Goal: Information Seeking & Learning: Learn about a topic

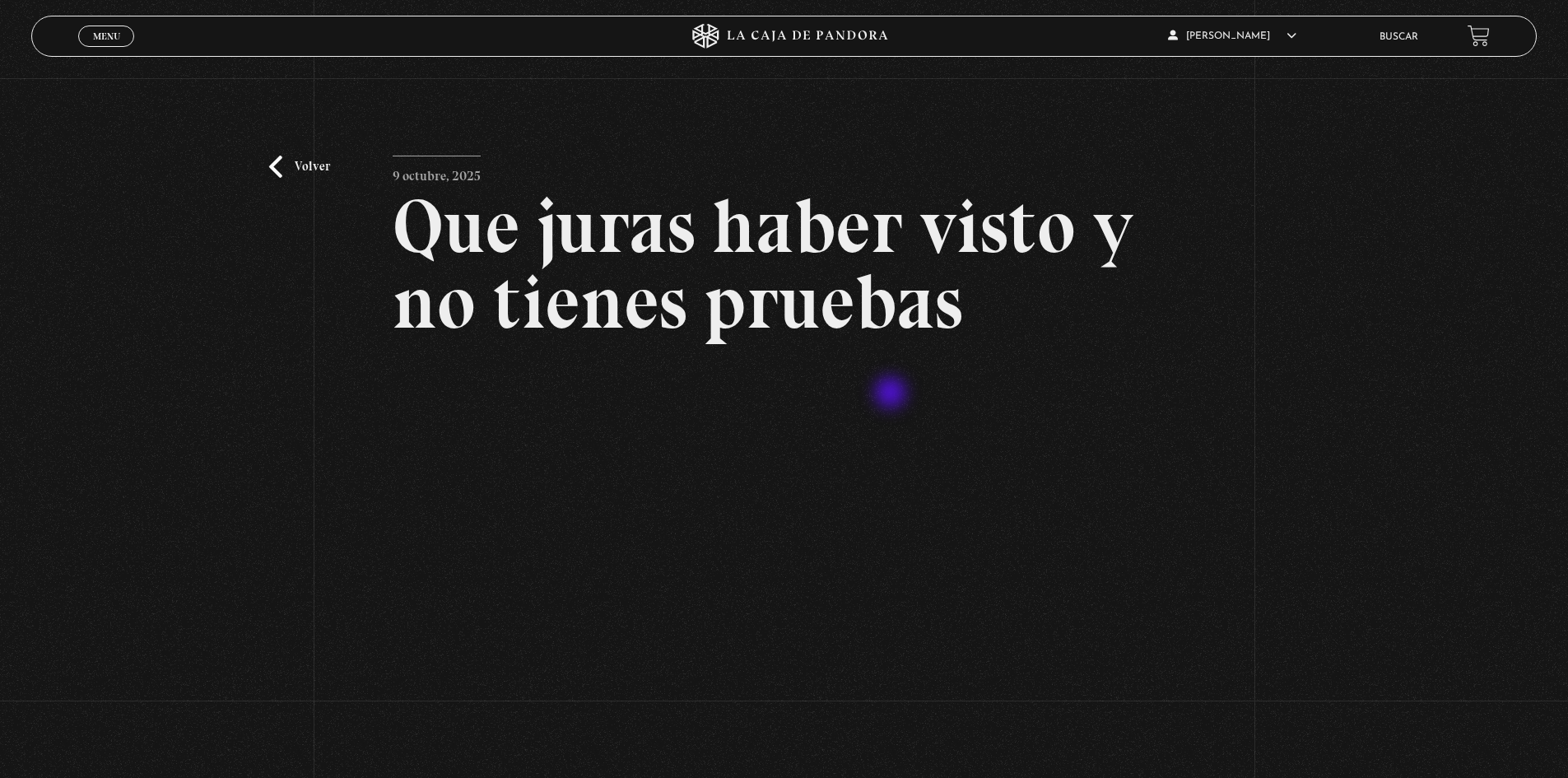
scroll to position [247, 0]
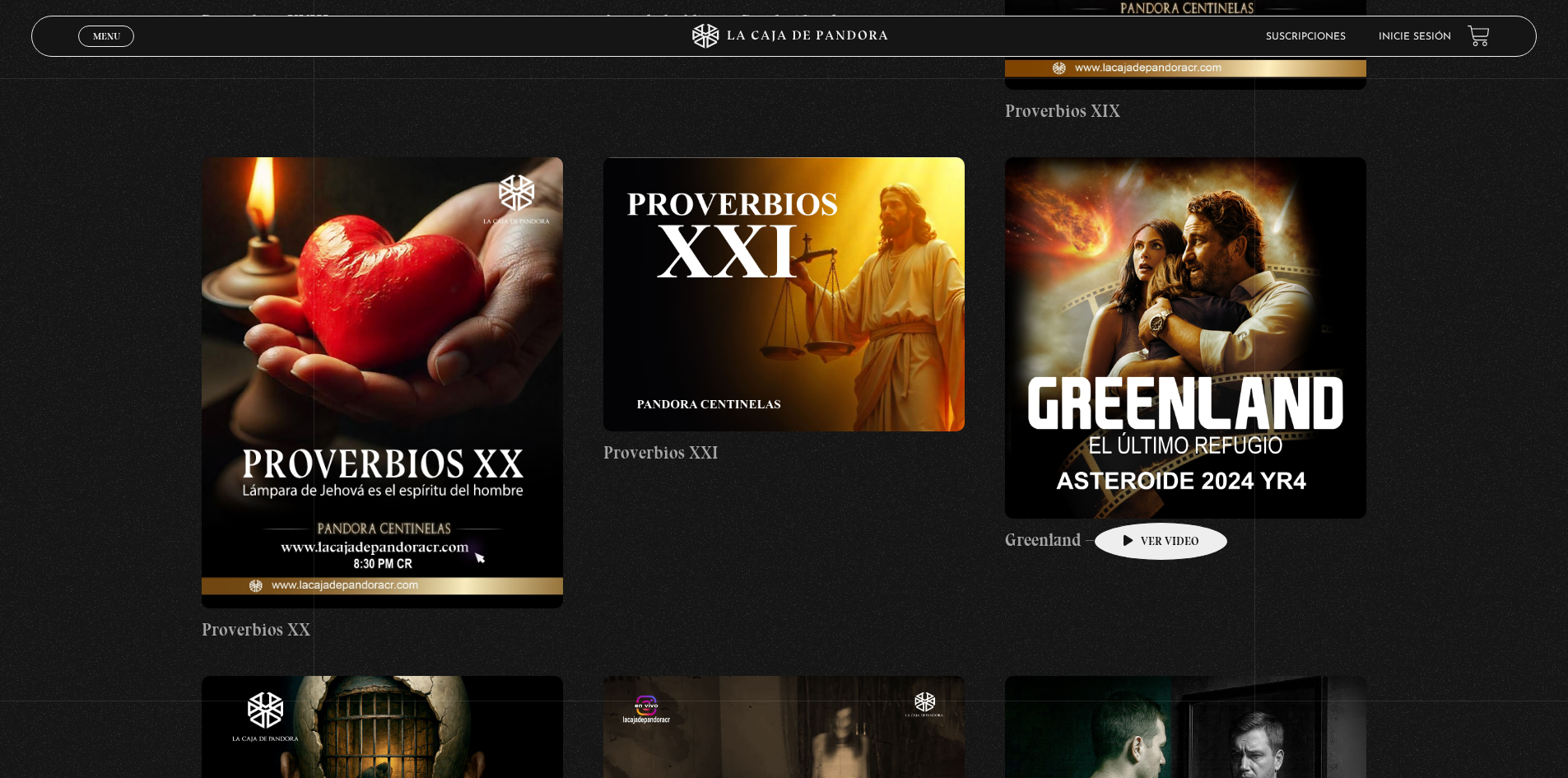
scroll to position [7489, 0]
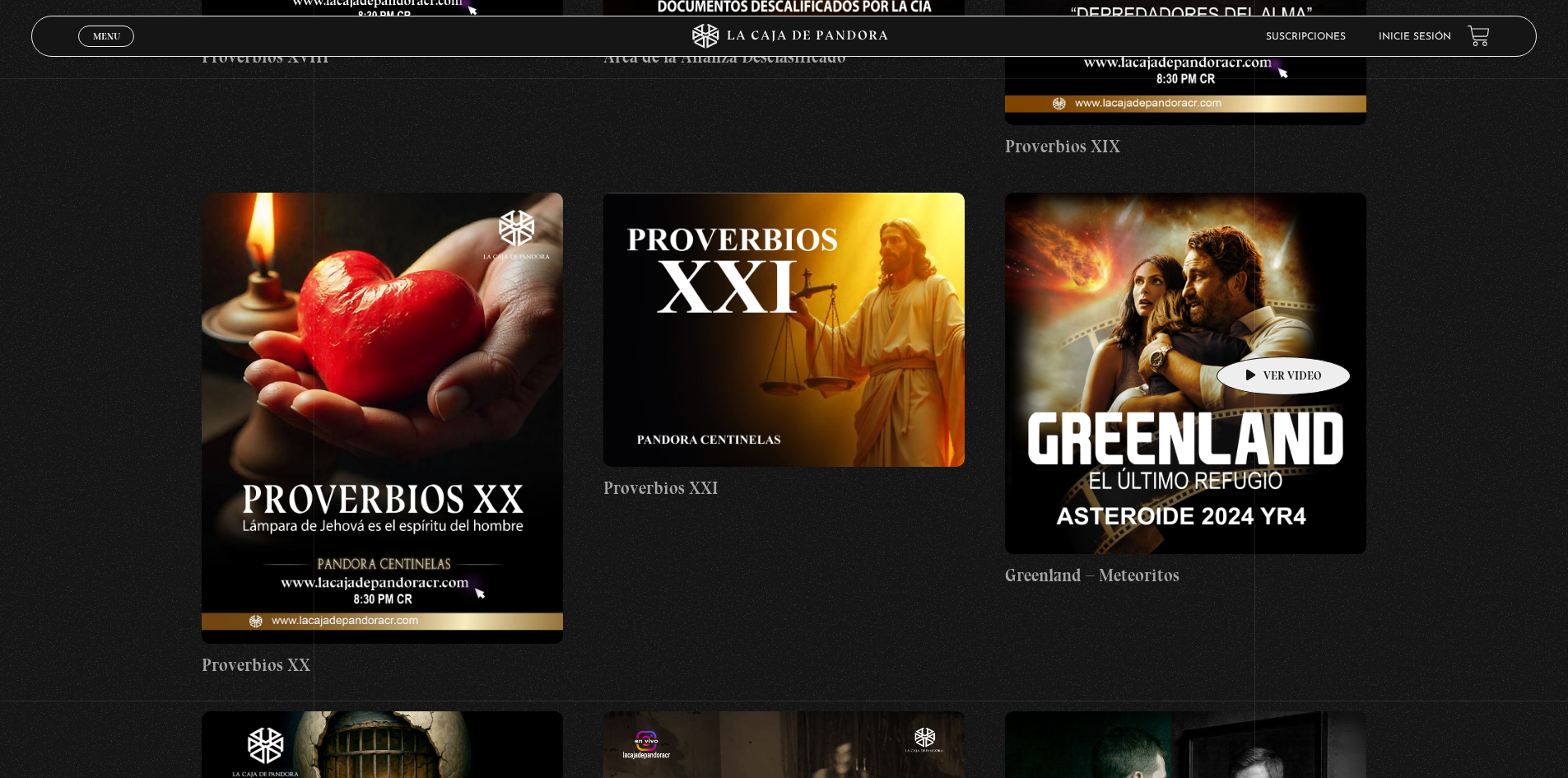
click at [1258, 332] on figure at bounding box center [1186, 373] width 361 height 361
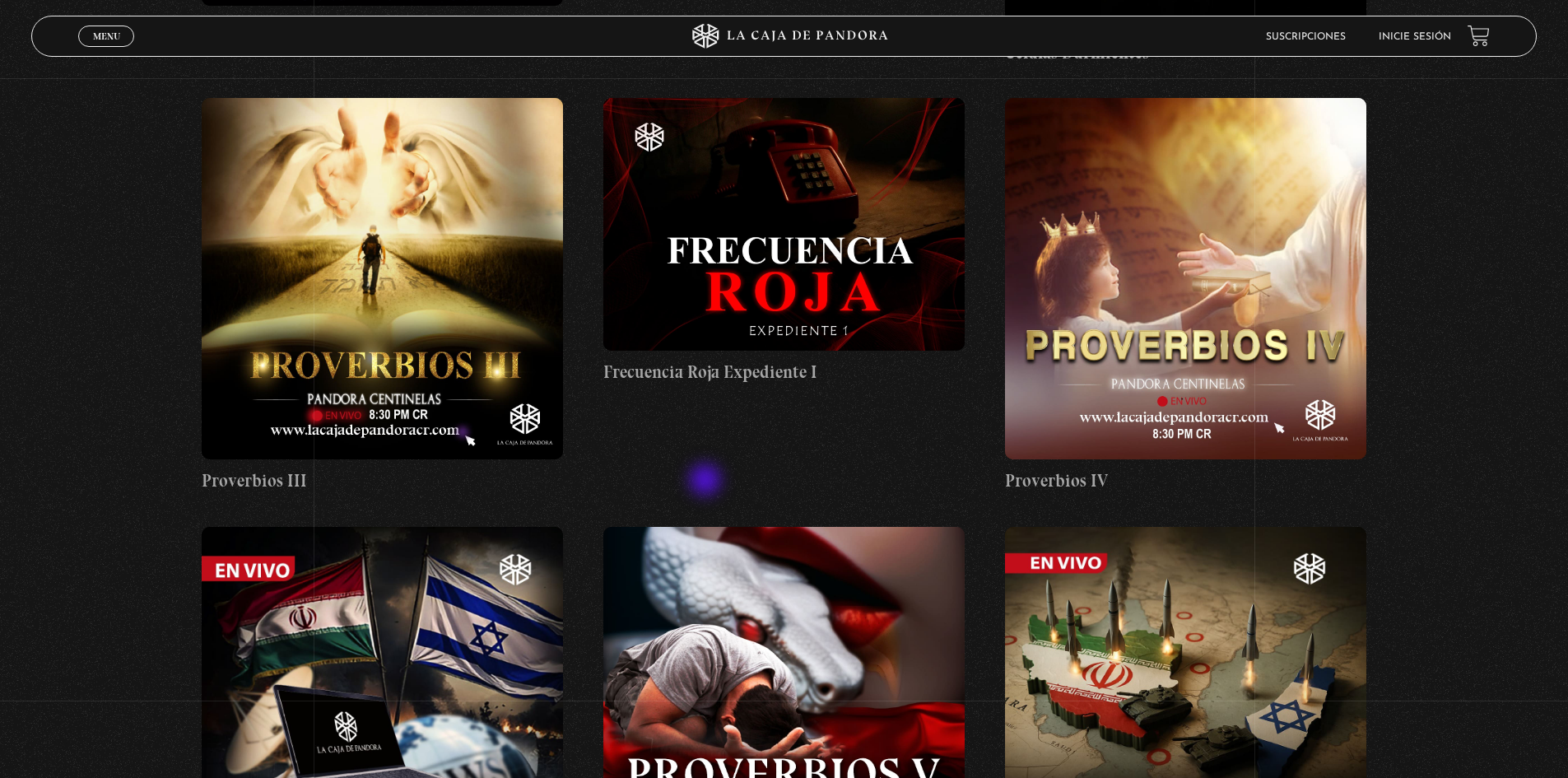
scroll to position [1564, 0]
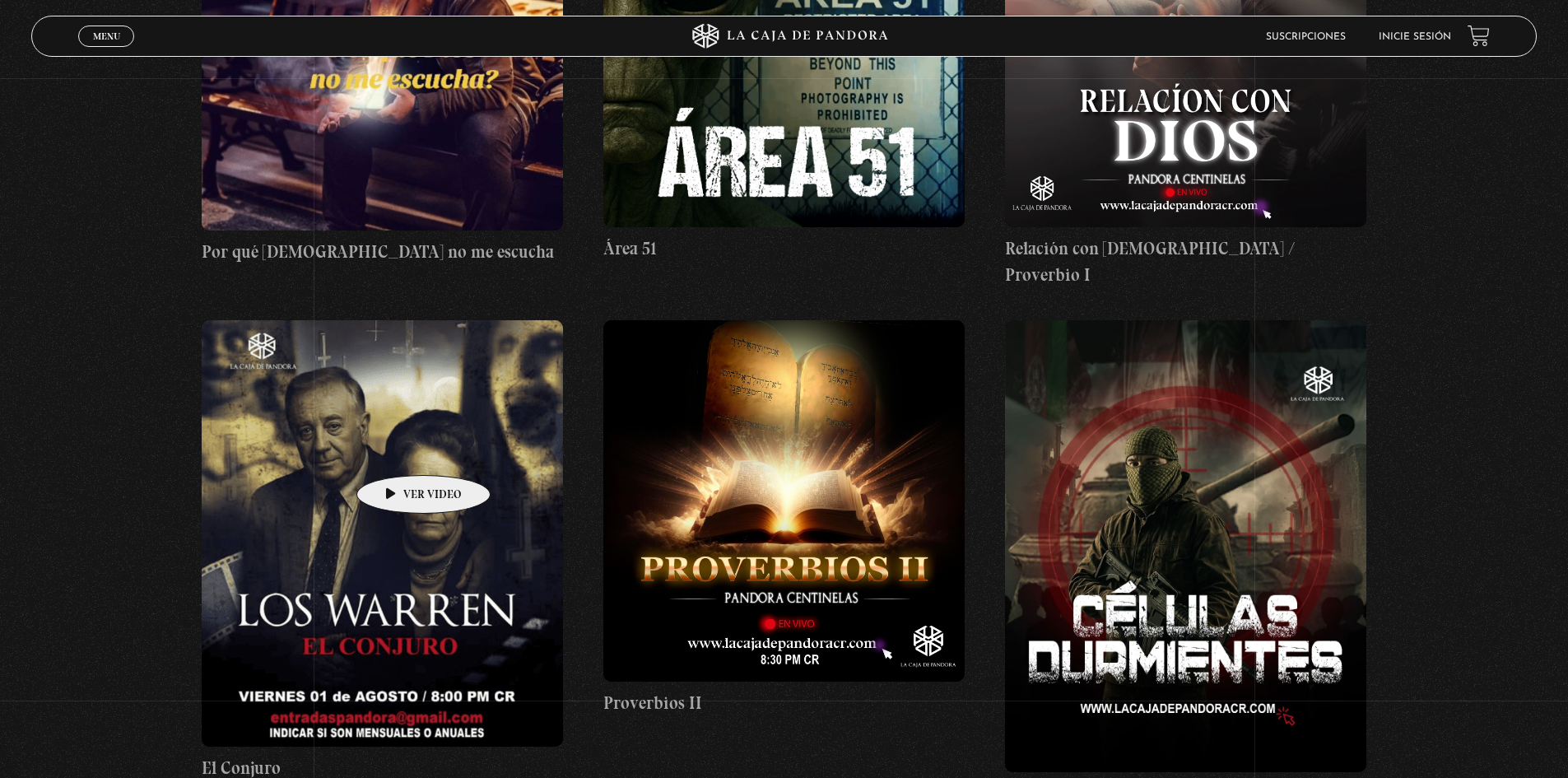
drag, startPoint x: 397, startPoint y: 450, endPoint x: 406, endPoint y: 450, distance: 9.0
click at [397, 450] on figure at bounding box center [382, 533] width 361 height 425
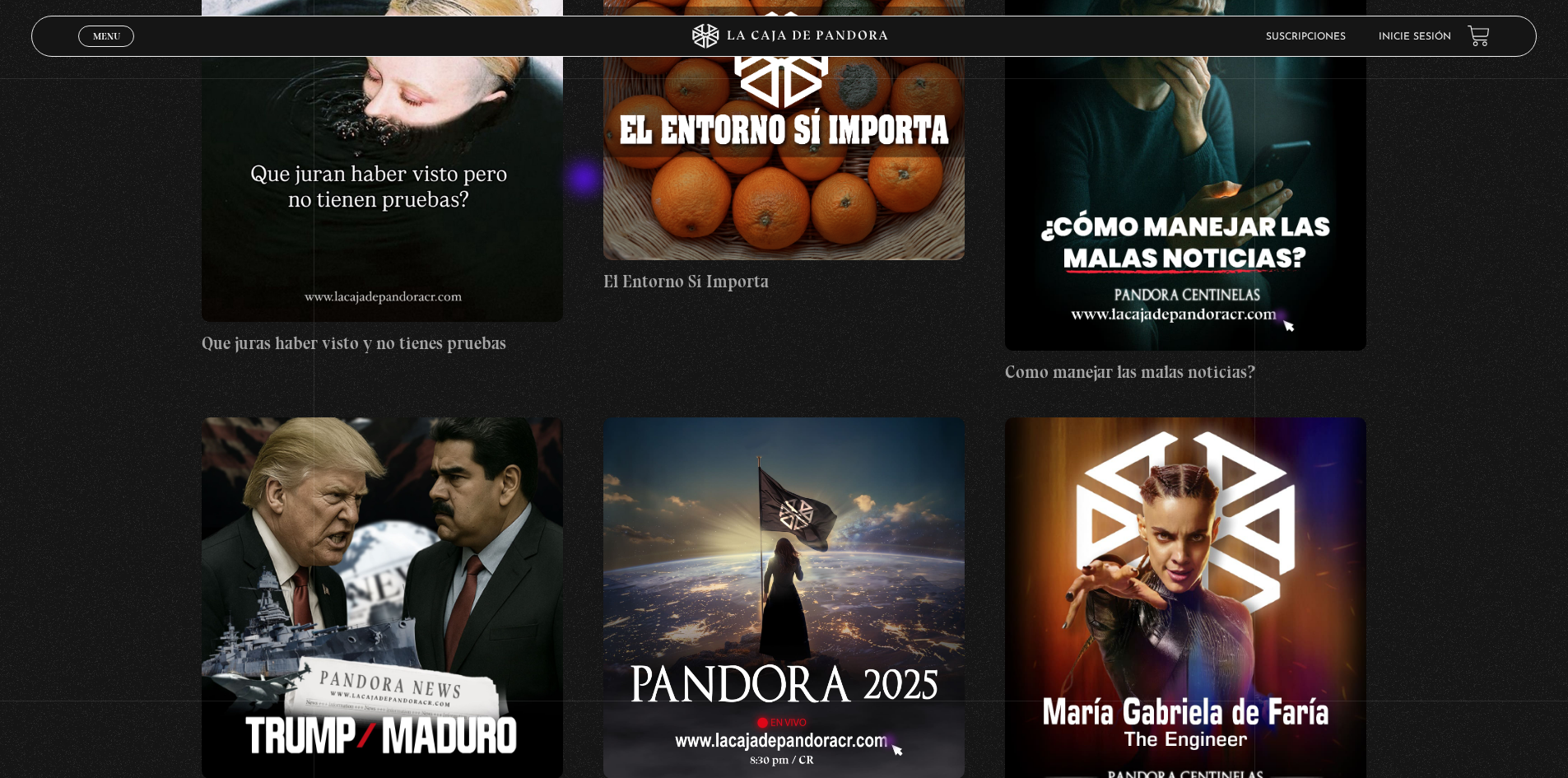
scroll to position [0, 0]
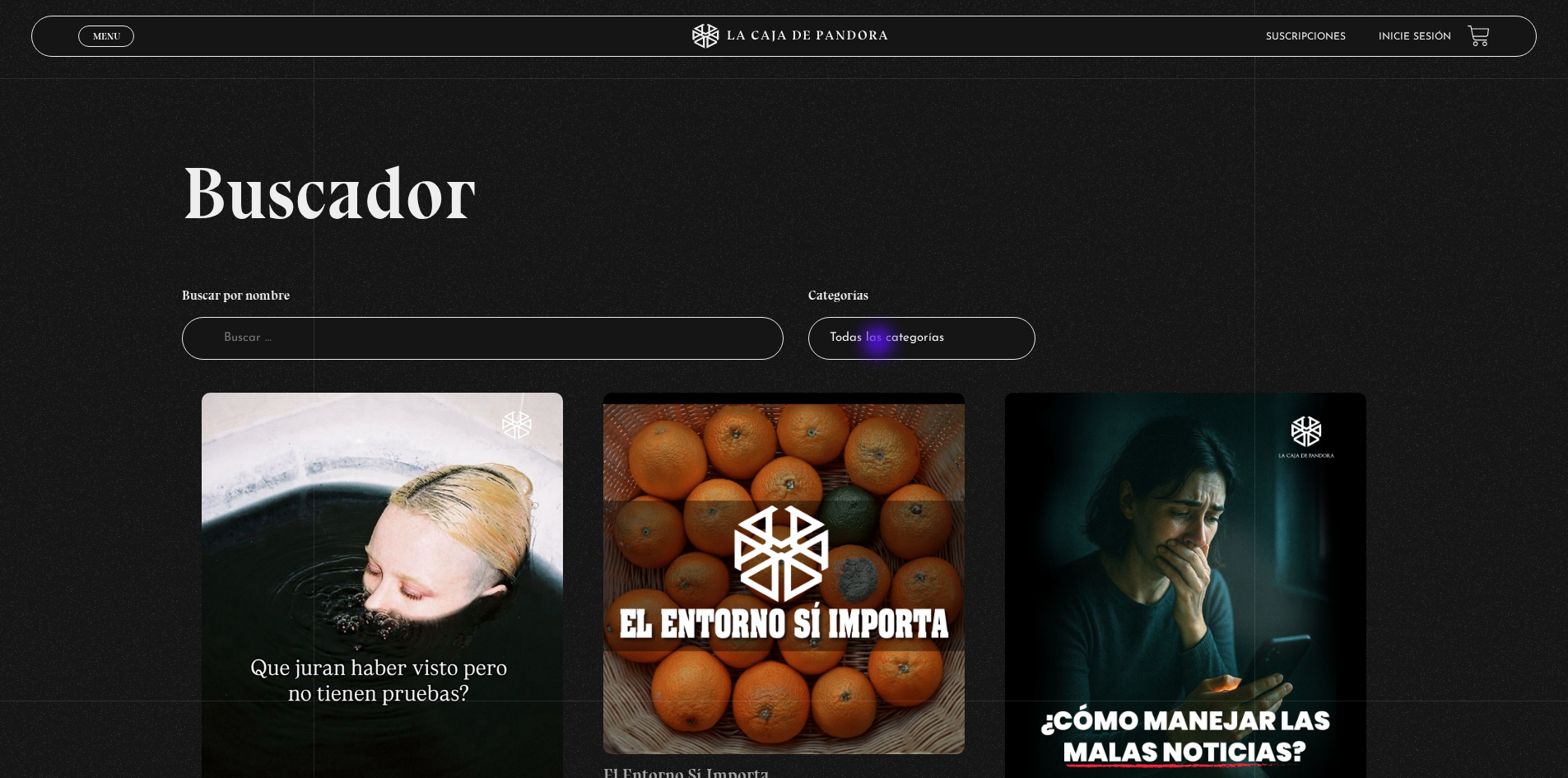
click at [880, 344] on select "Todas las categorías 11:11 Humanitario (1) Amo los Lunes (4) Análisis de series…" at bounding box center [922, 339] width 227 height 44
drag, startPoint x: 915, startPoint y: 338, endPoint x: 907, endPoint y: 337, distance: 8.1
click at [915, 338] on select "Todas las categorías 11:11 Humanitario (1) Amo los Lunes (4) Análisis de series…" at bounding box center [922, 339] width 227 height 44
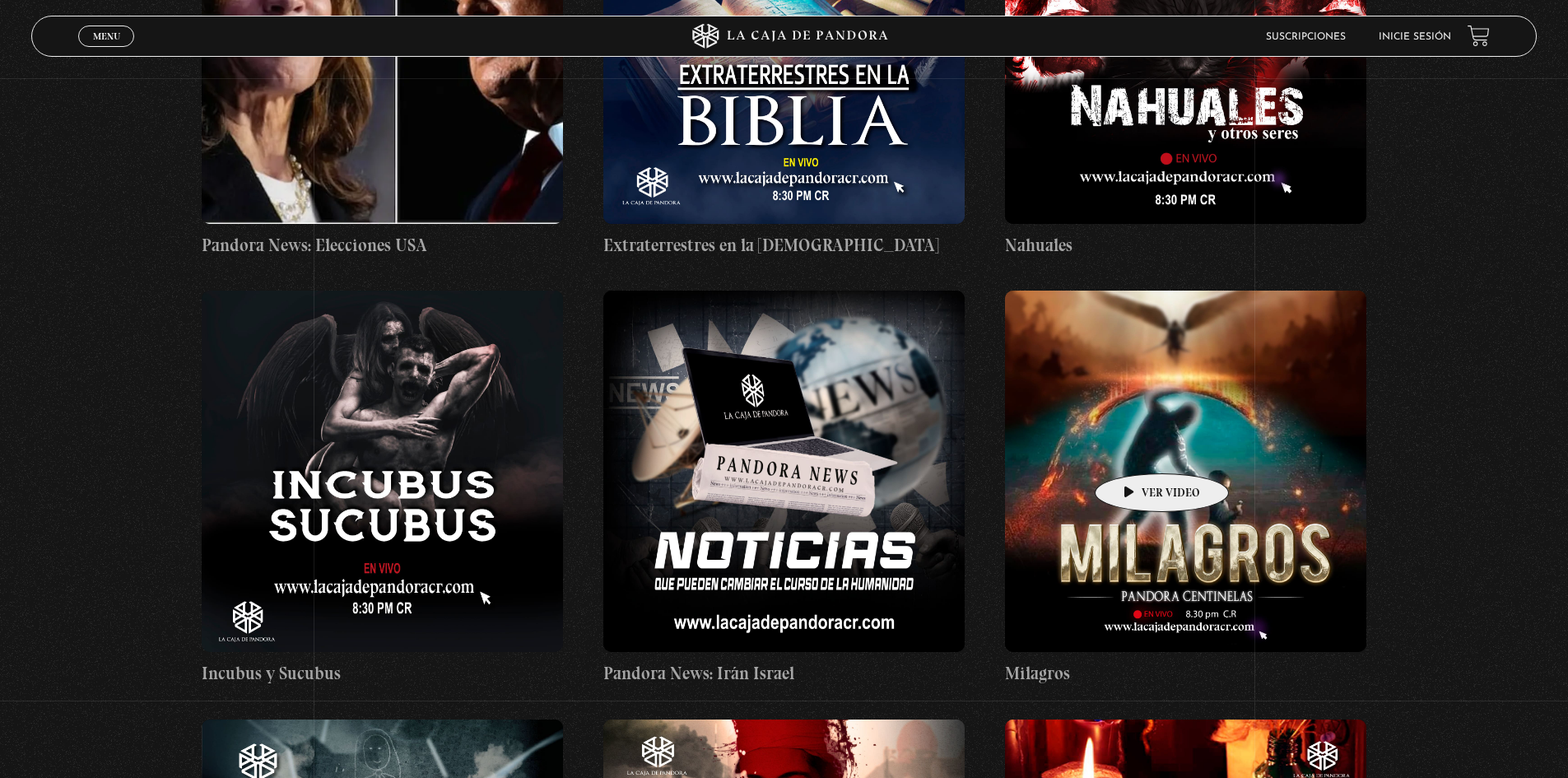
scroll to position [10945, 0]
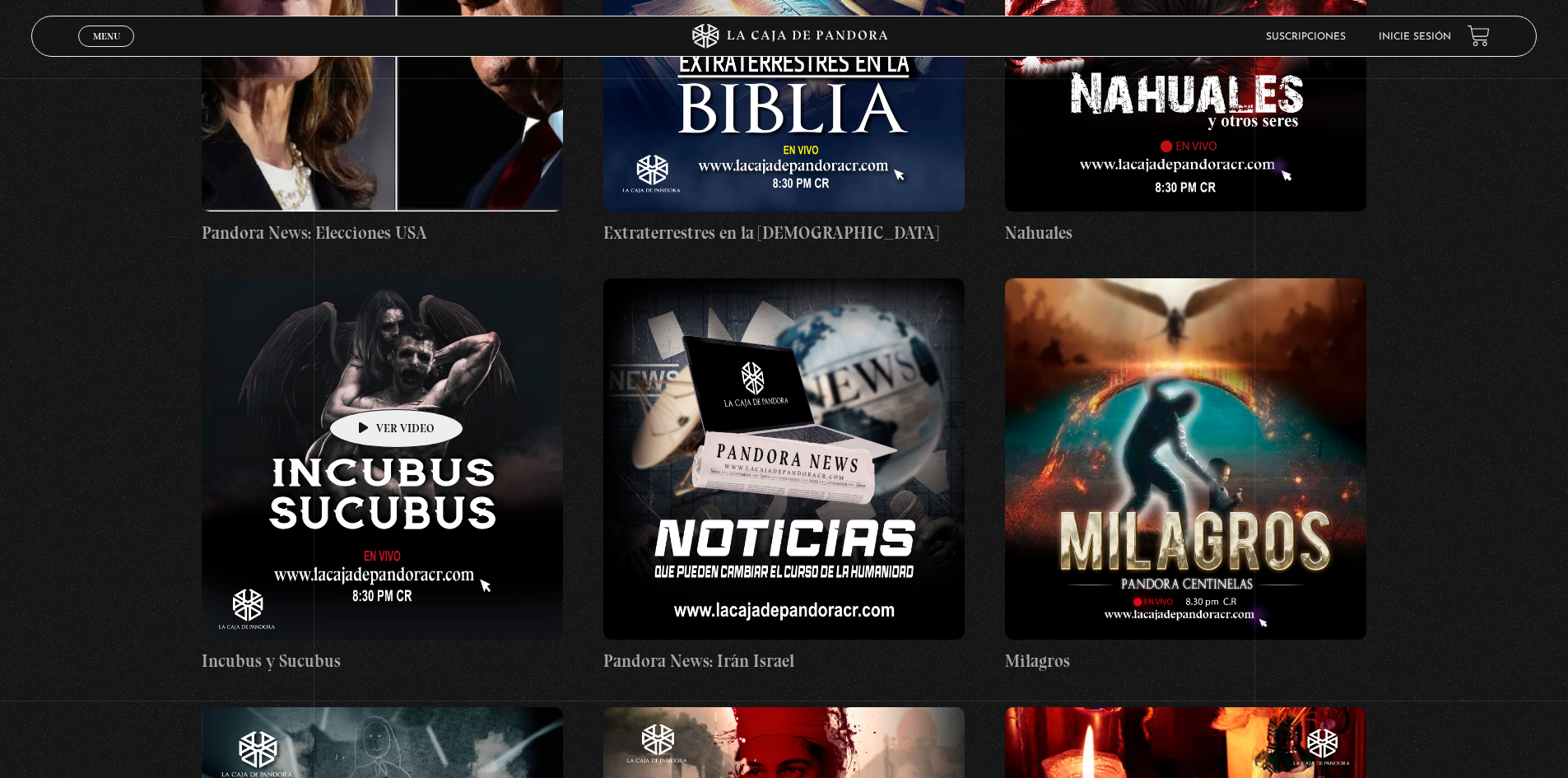
click at [371, 384] on figure at bounding box center [382, 459] width 361 height 361
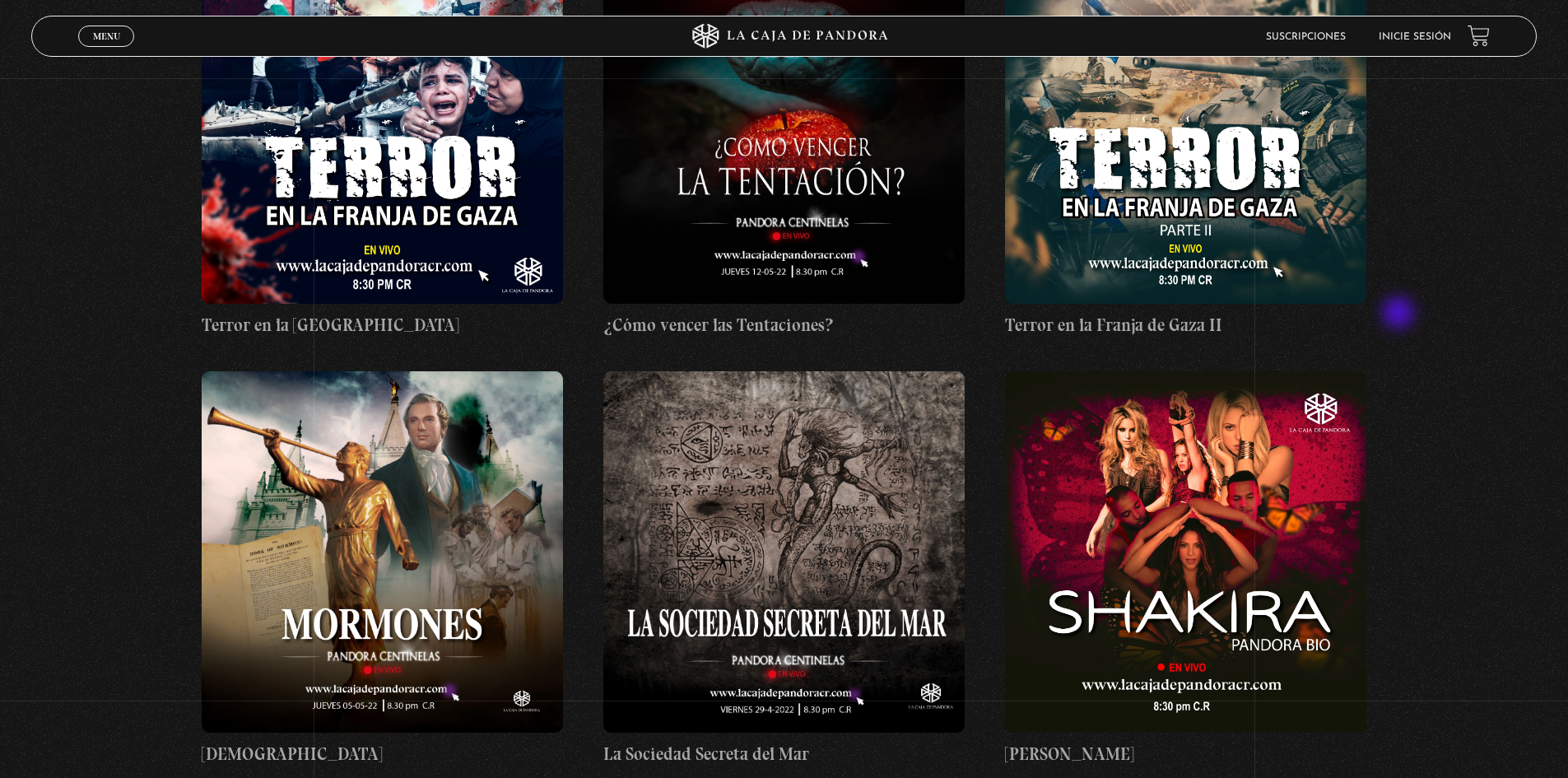
scroll to position [20080, 0]
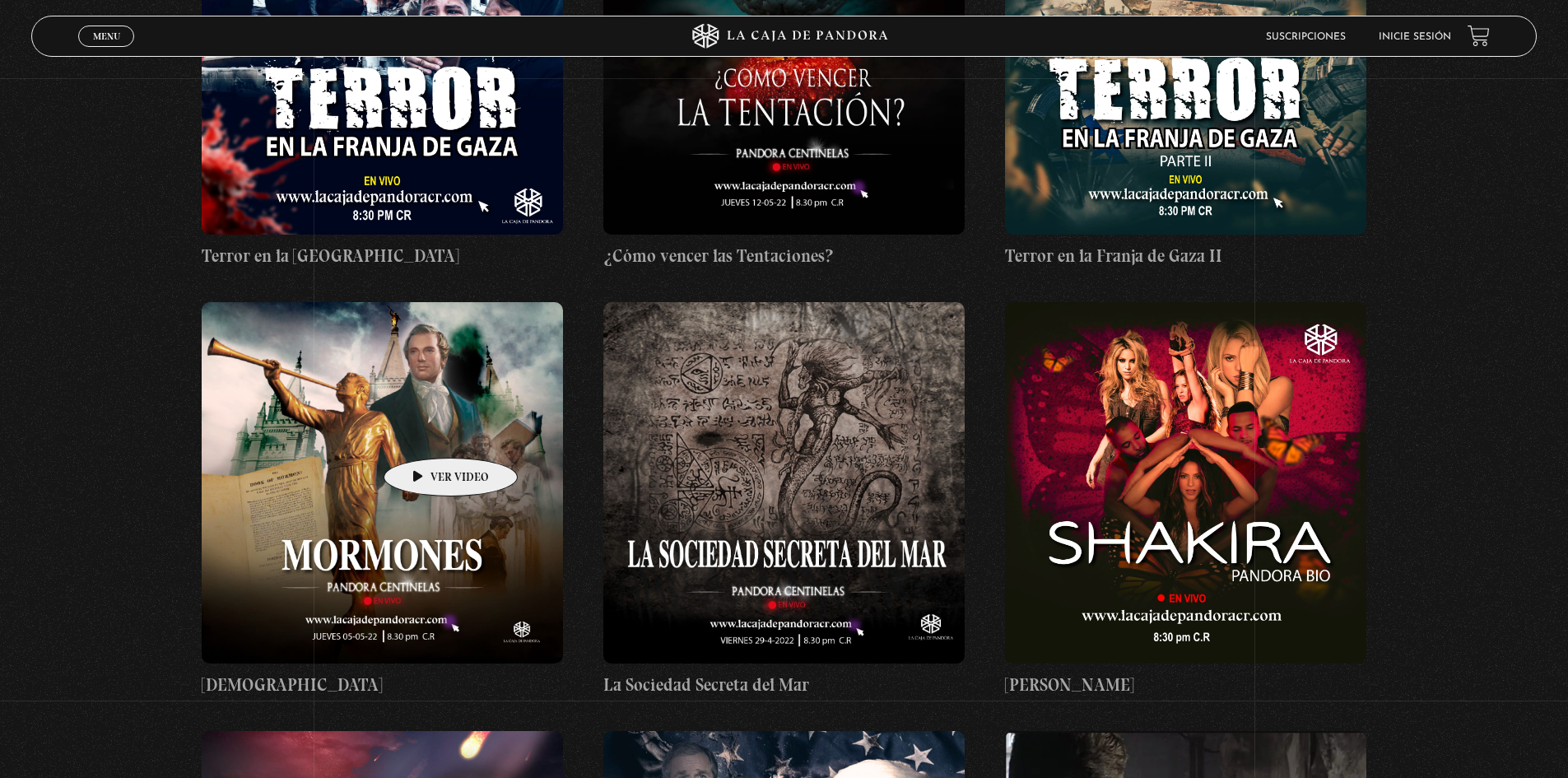
click at [424, 432] on figure at bounding box center [382, 482] width 361 height 361
click at [430, 418] on figure at bounding box center [382, 482] width 361 height 361
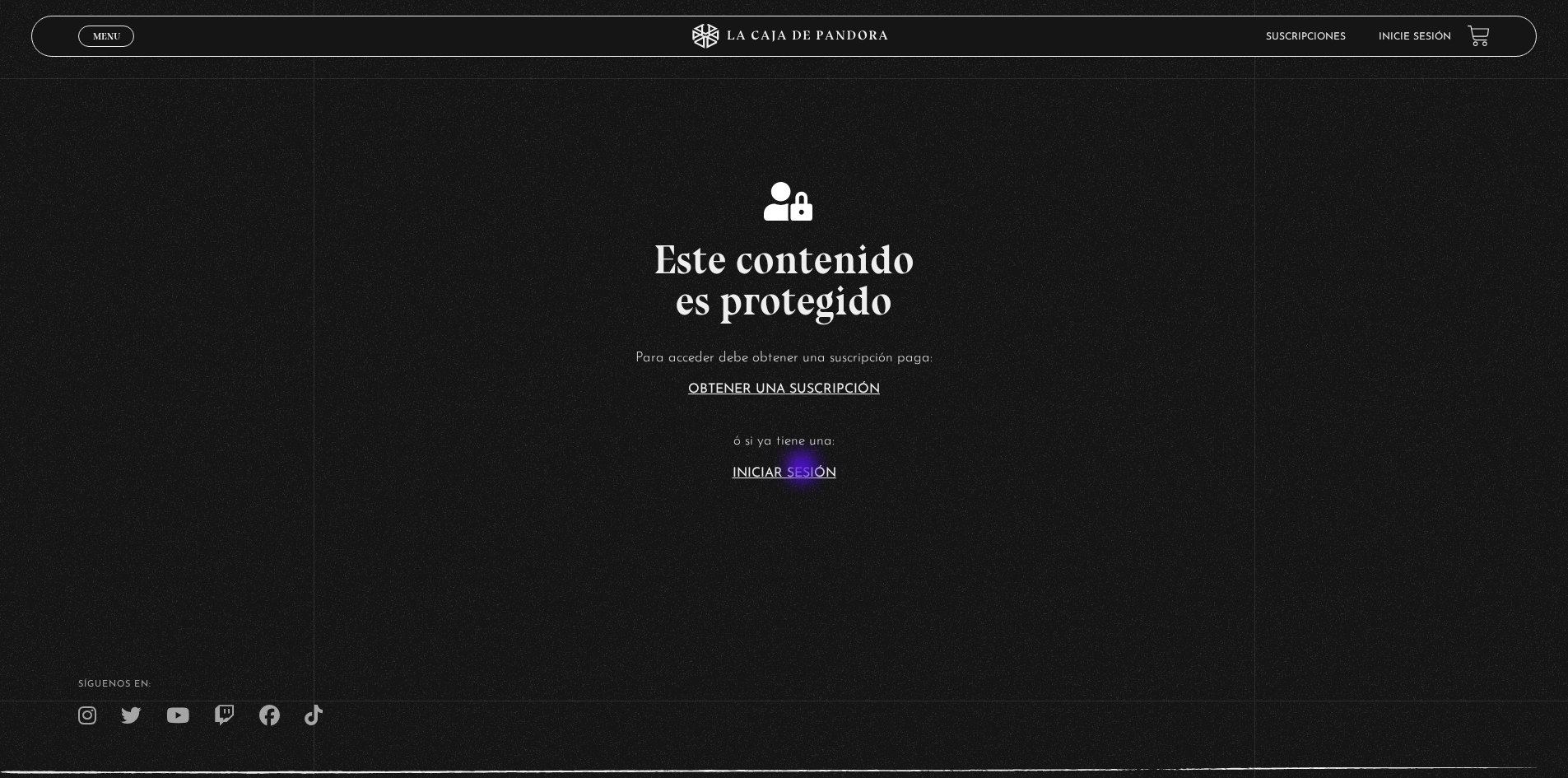
click at [803, 468] on link "Iniciar Sesión" at bounding box center [784, 473] width 103 height 13
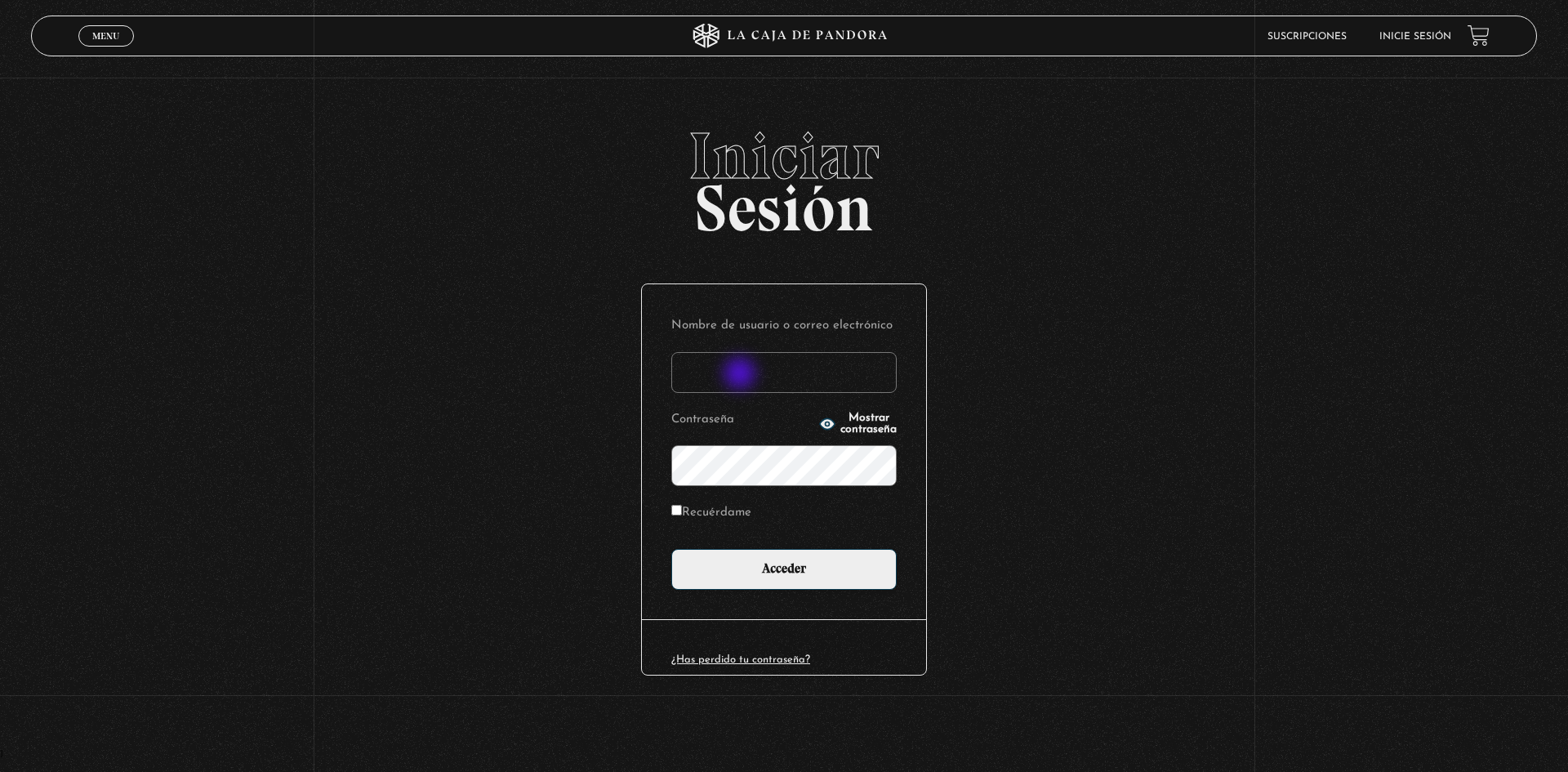
click at [742, 373] on input "Nombre de usuario o correo electrónico" at bounding box center [784, 372] width 225 height 41
type input "viviana.morau@gmail.com"
click at [671, 549] on input "Acceder" at bounding box center [784, 569] width 225 height 41
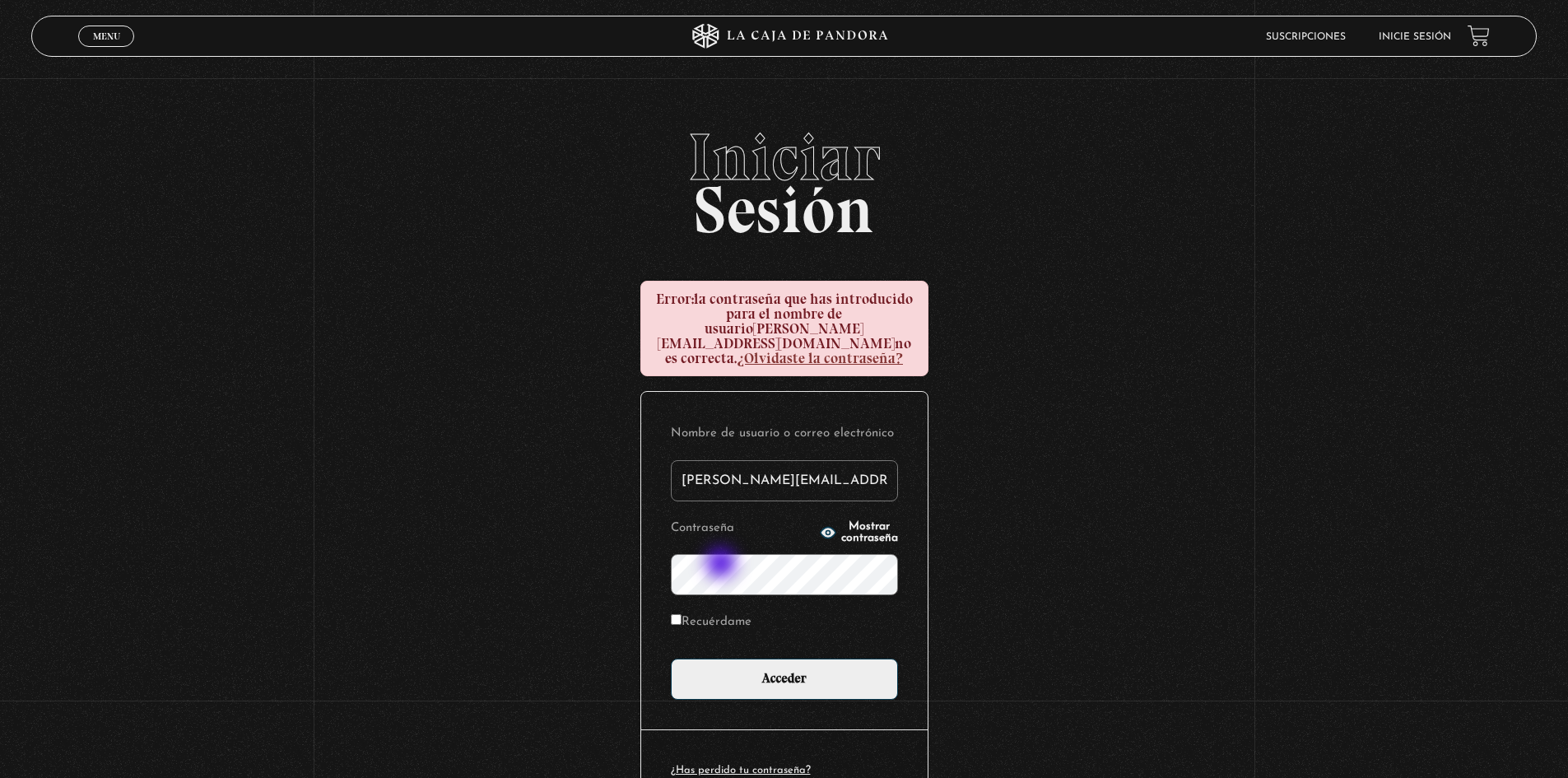
click at [671, 659] on input "Acceder" at bounding box center [784, 679] width 227 height 41
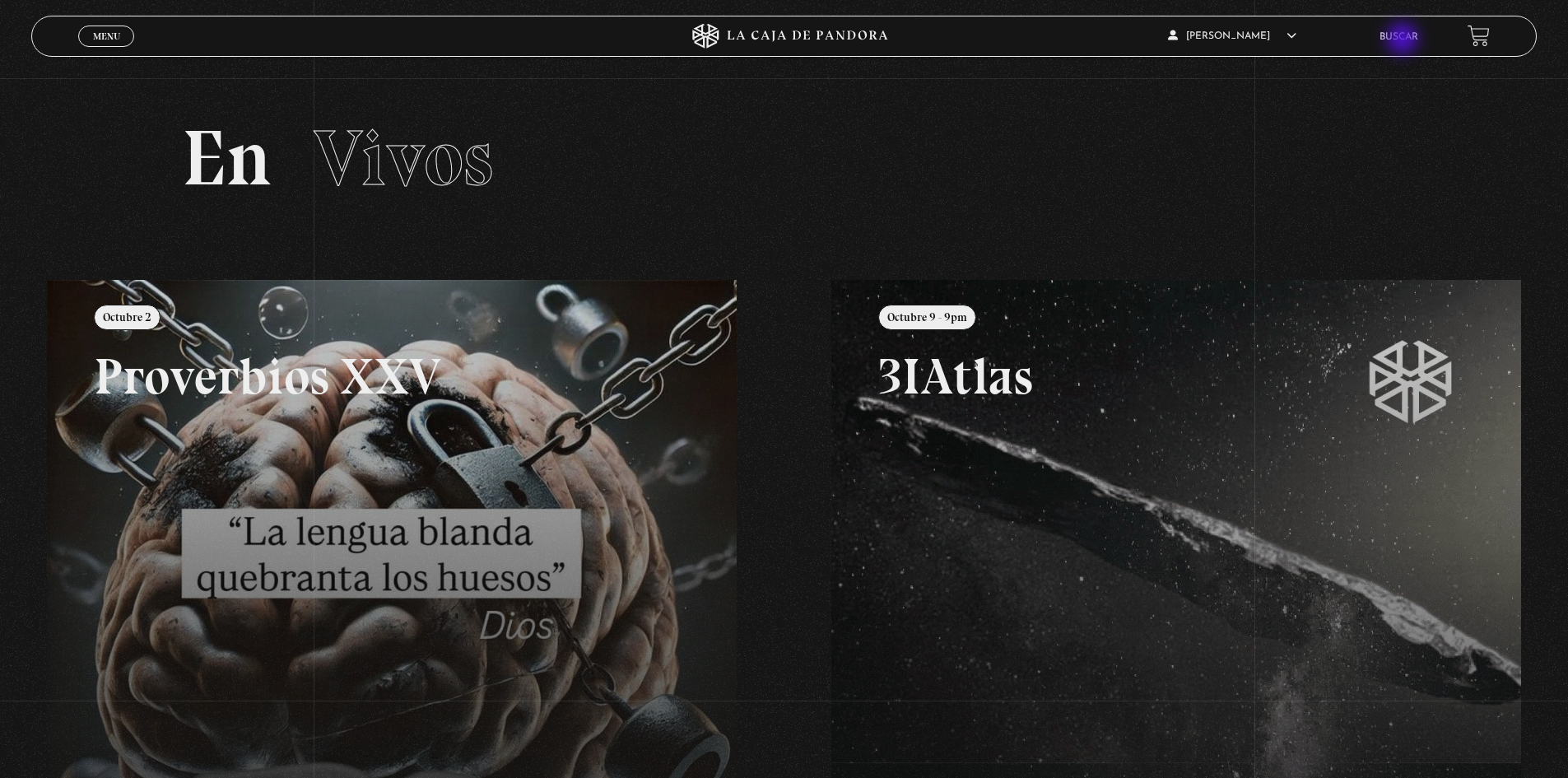
click at [1404, 40] on link "Buscar" at bounding box center [1399, 37] width 39 height 10
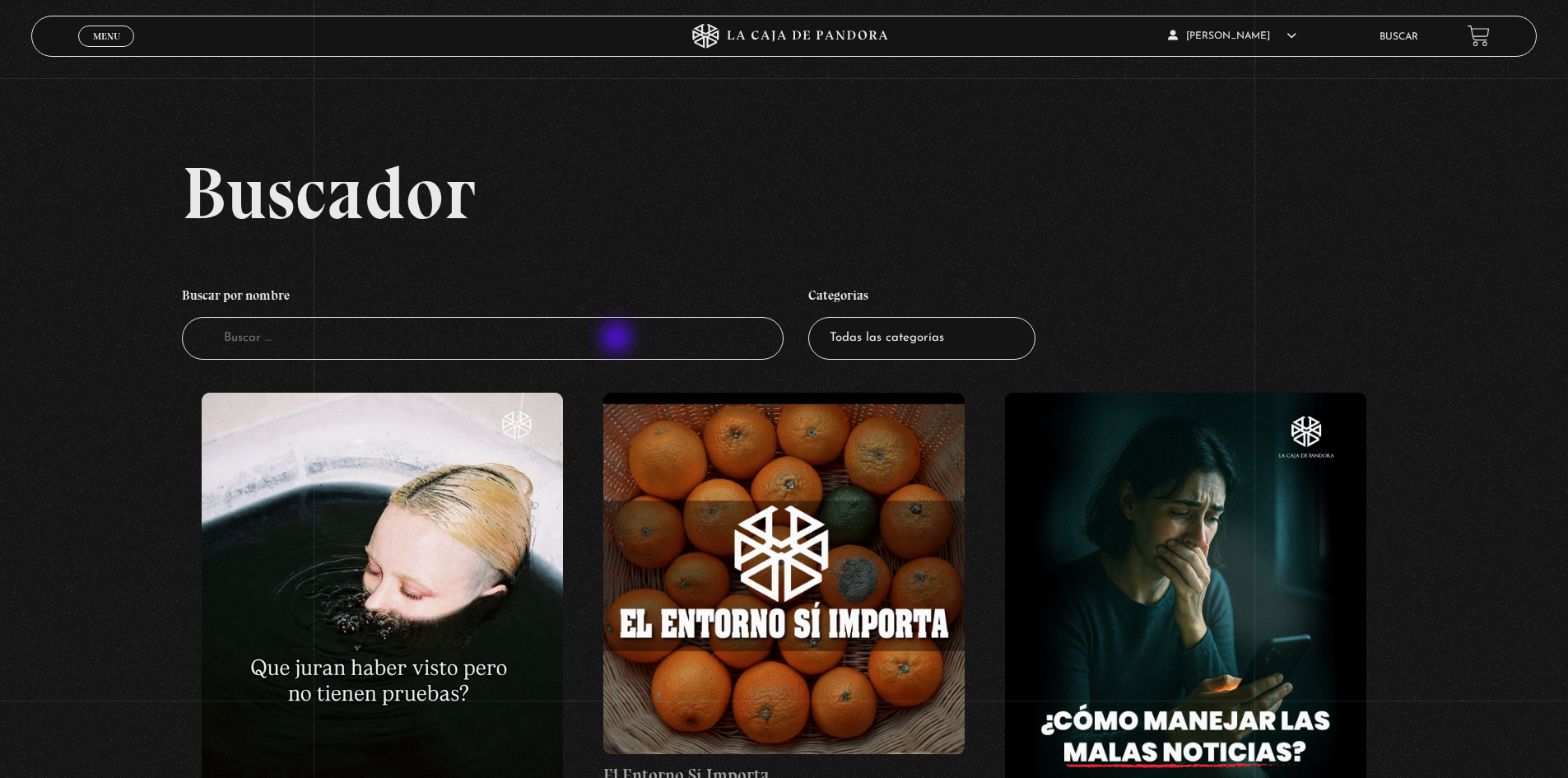
click at [618, 339] on input "Buscador" at bounding box center [482, 339] width 602 height 44
type input "[DEMOGRAPHIC_DATA]"
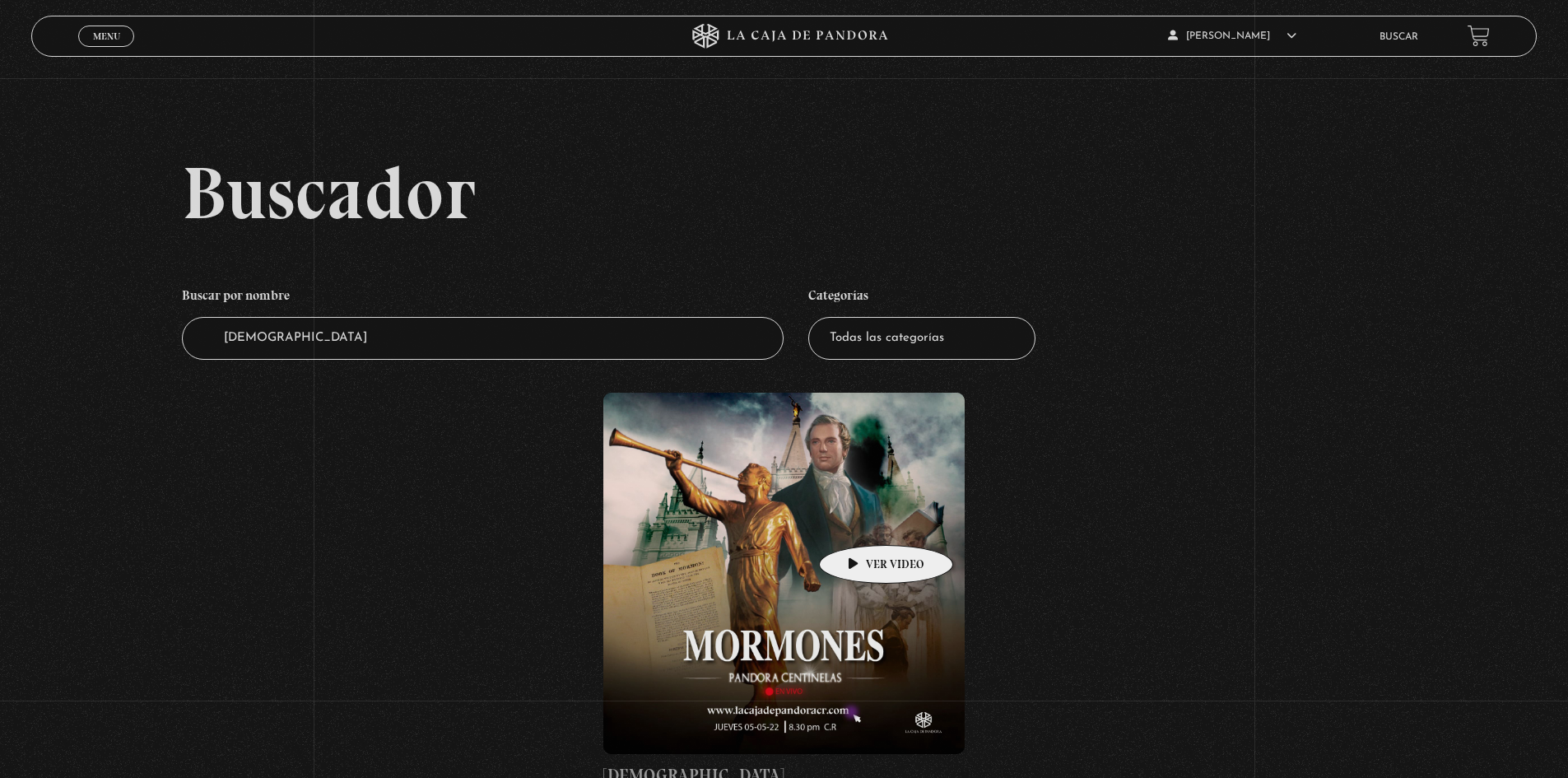
click at [847, 531] on figure at bounding box center [784, 573] width 361 height 361
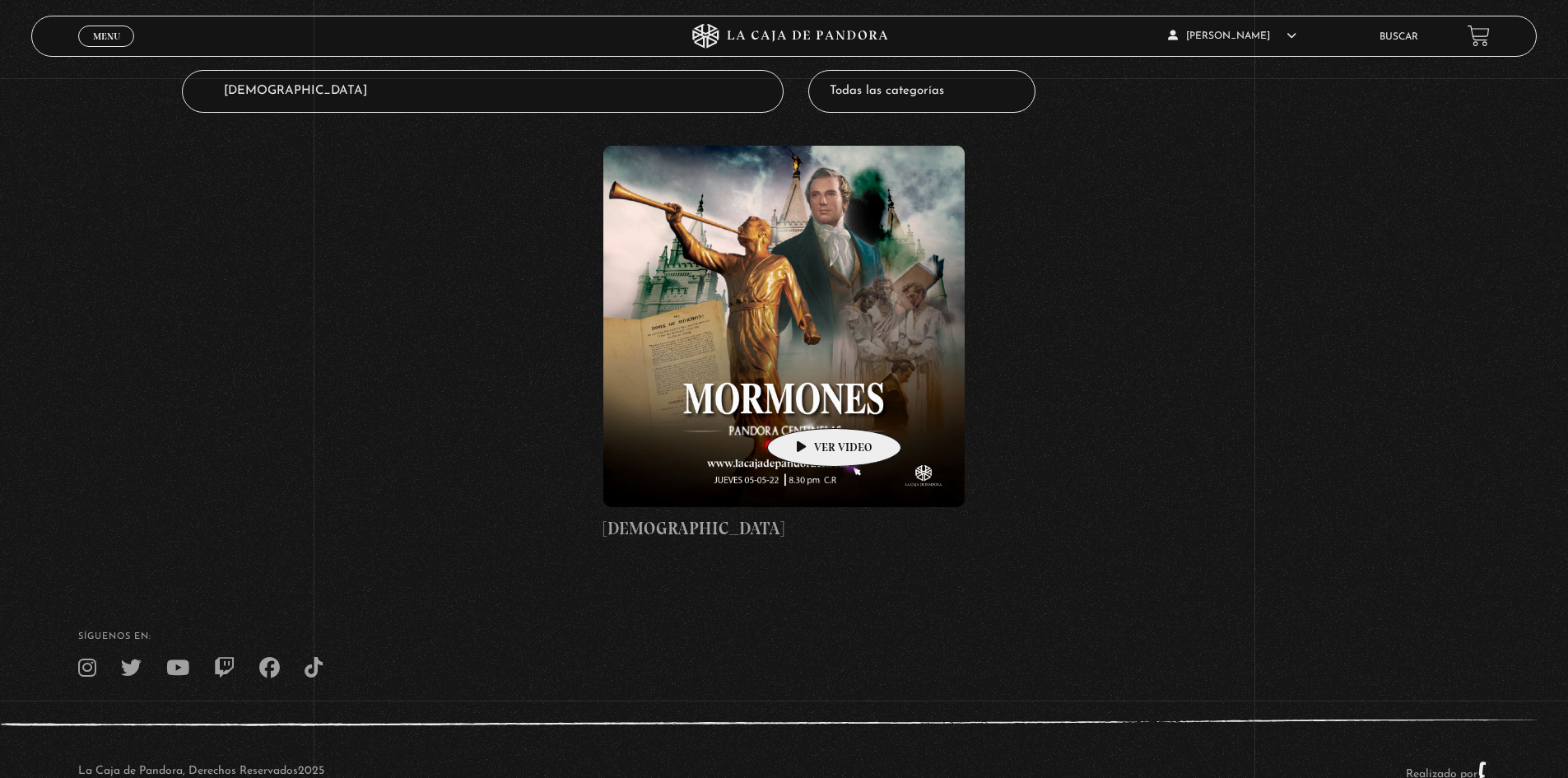
scroll to position [298, 0]
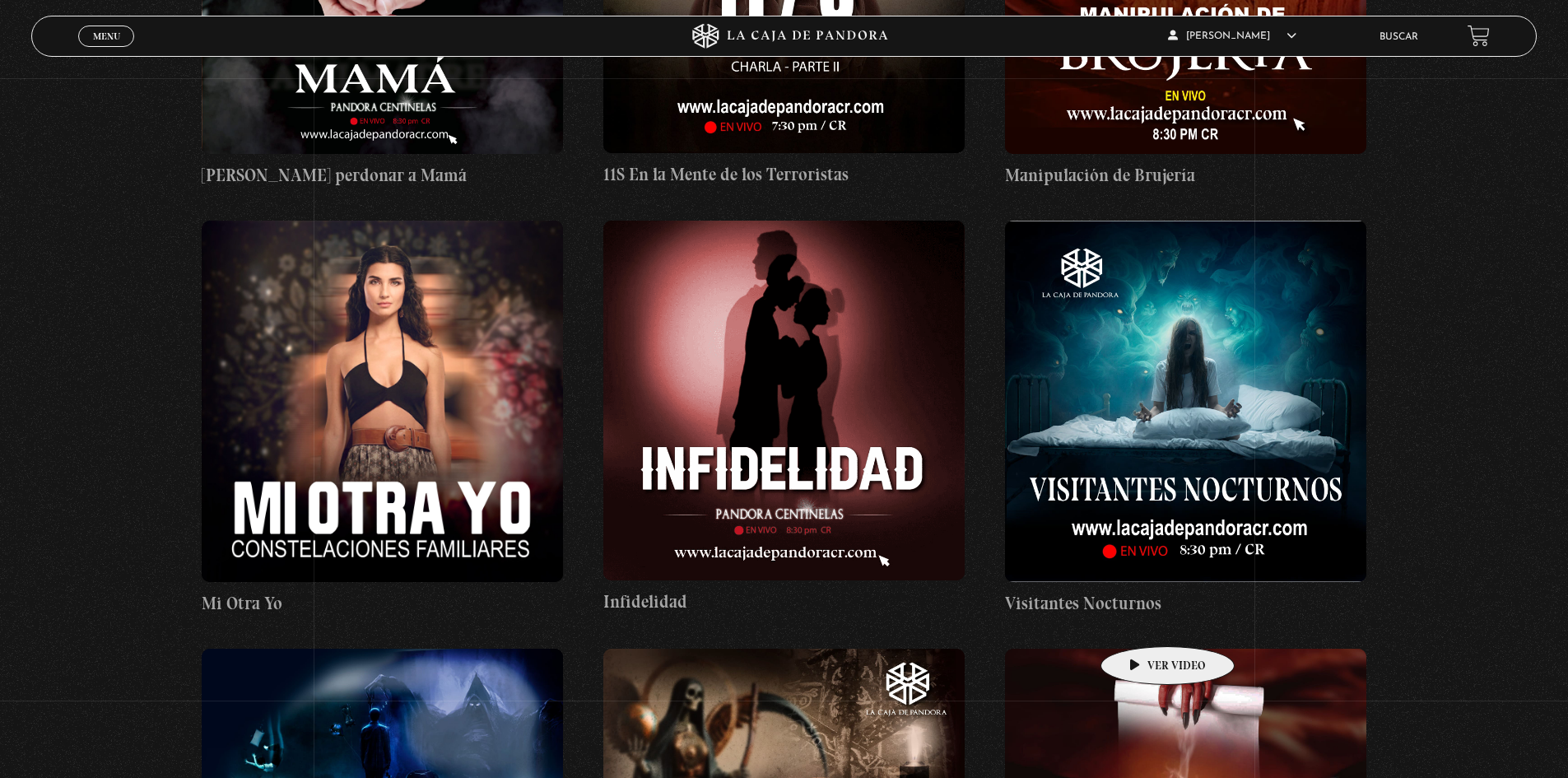
scroll to position [12015, 0]
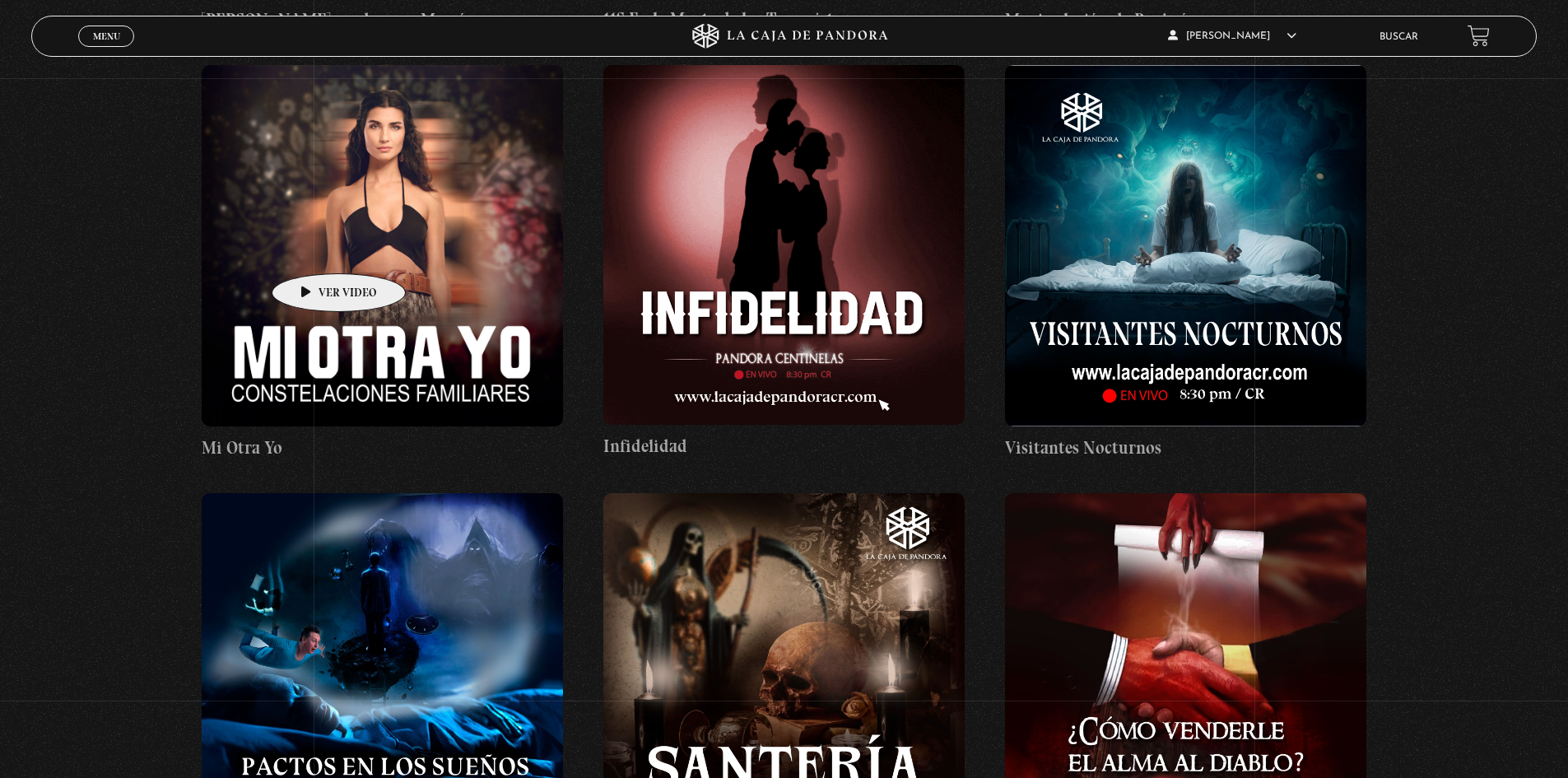
click at [313, 249] on figure at bounding box center [382, 245] width 361 height 361
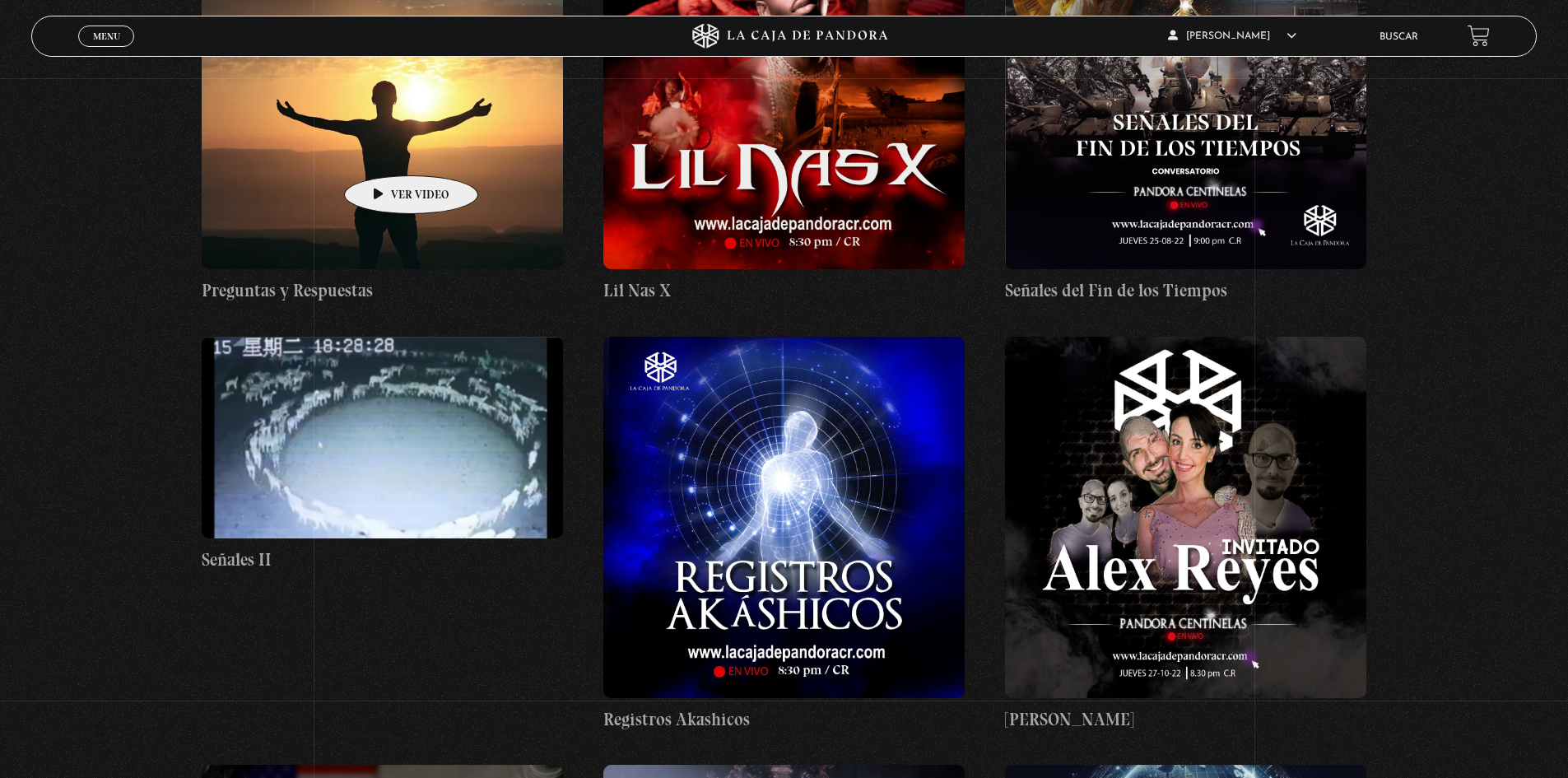
scroll to position [15965, 0]
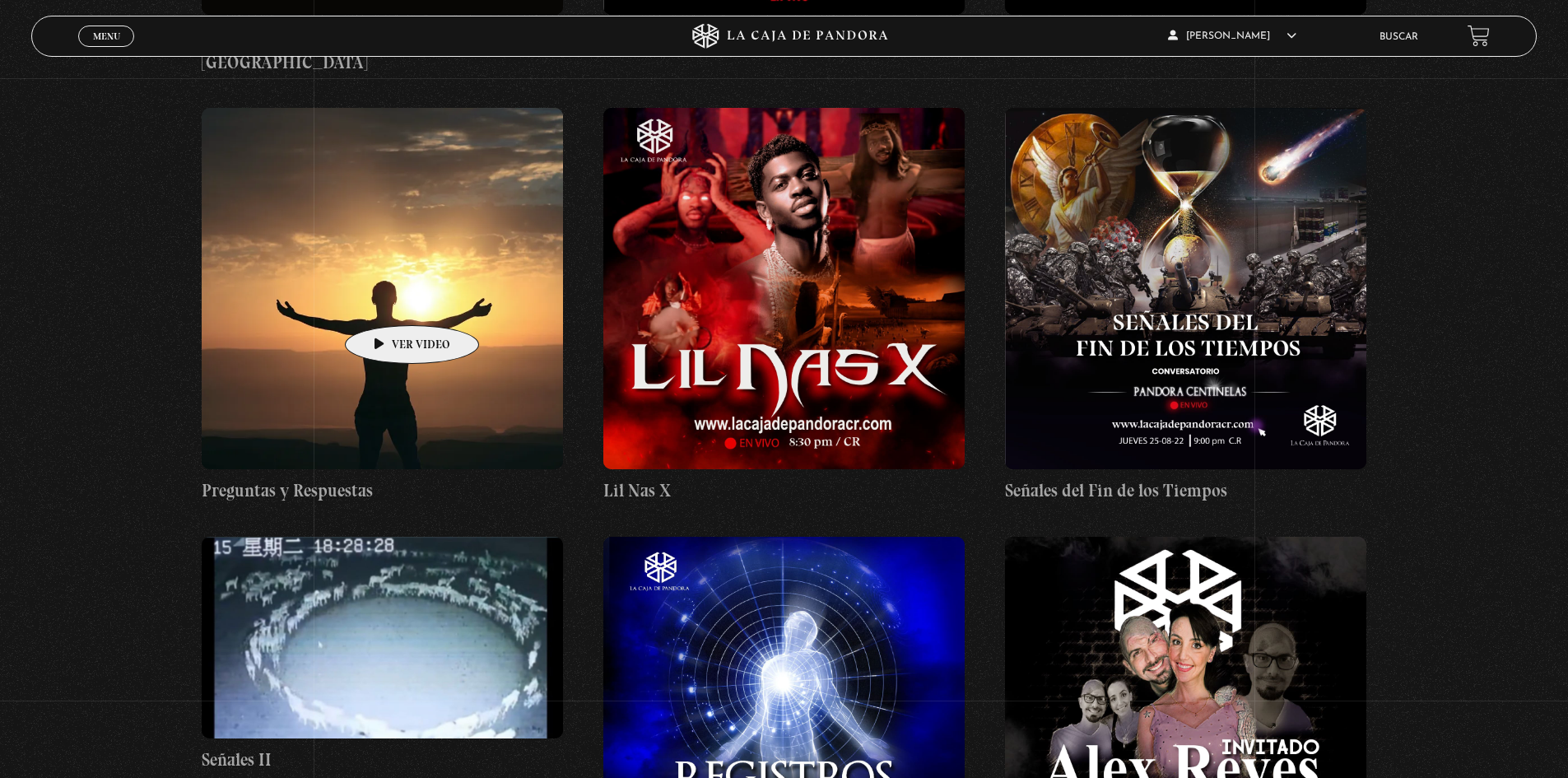
click at [387, 317] on figure at bounding box center [382, 288] width 361 height 361
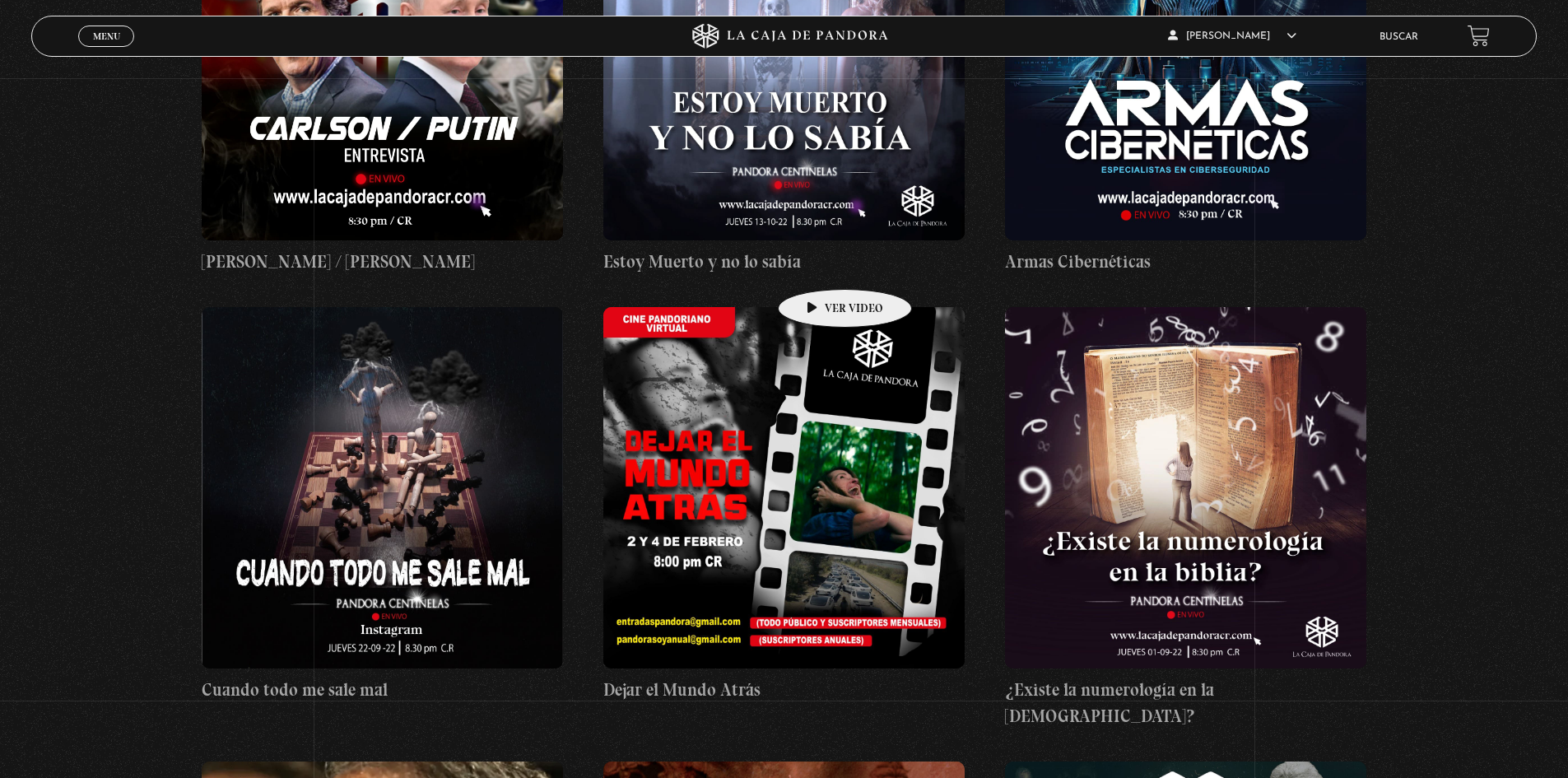
scroll to position [17282, 0]
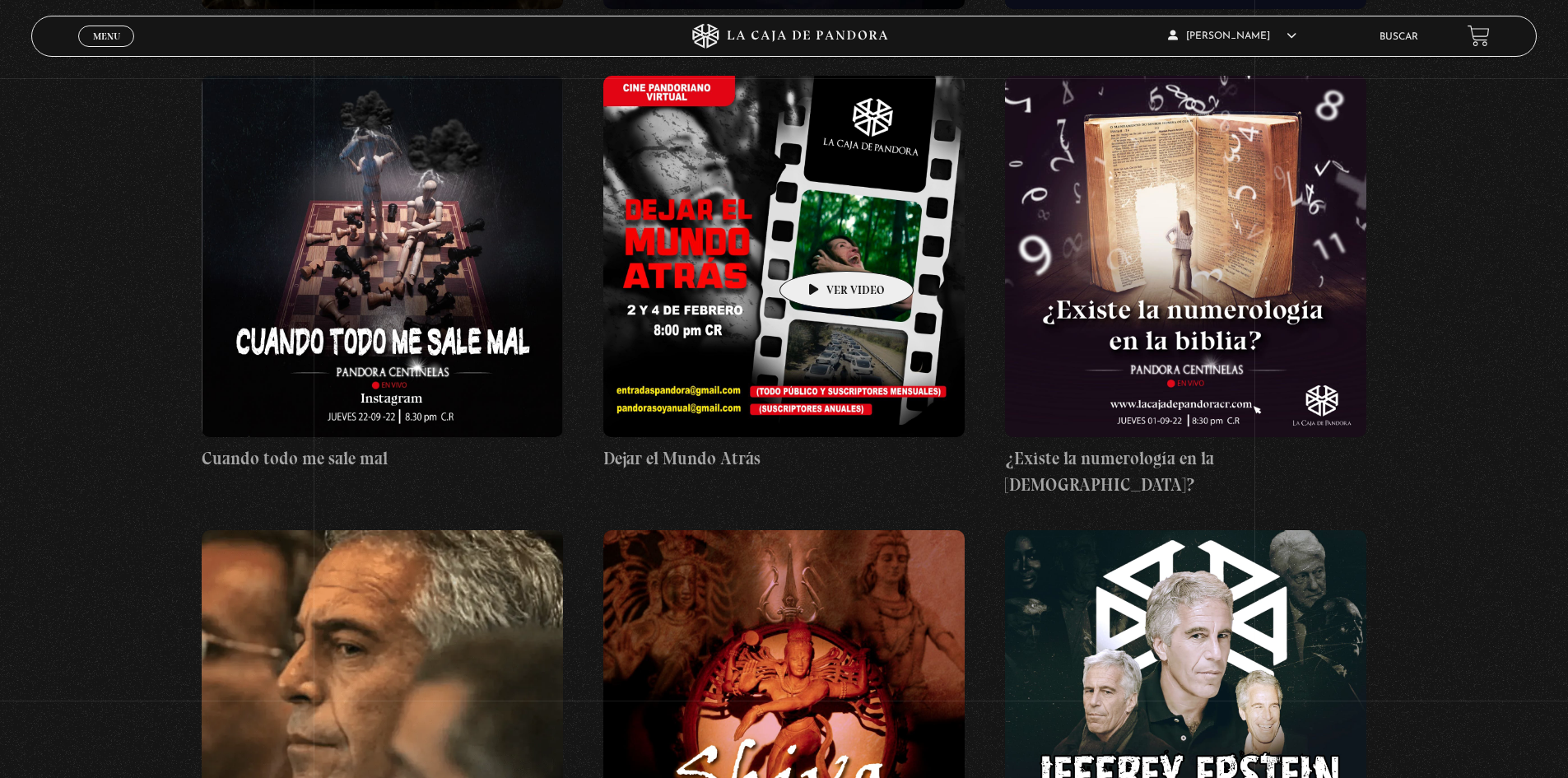
click at [821, 246] on figure at bounding box center [784, 256] width 361 height 361
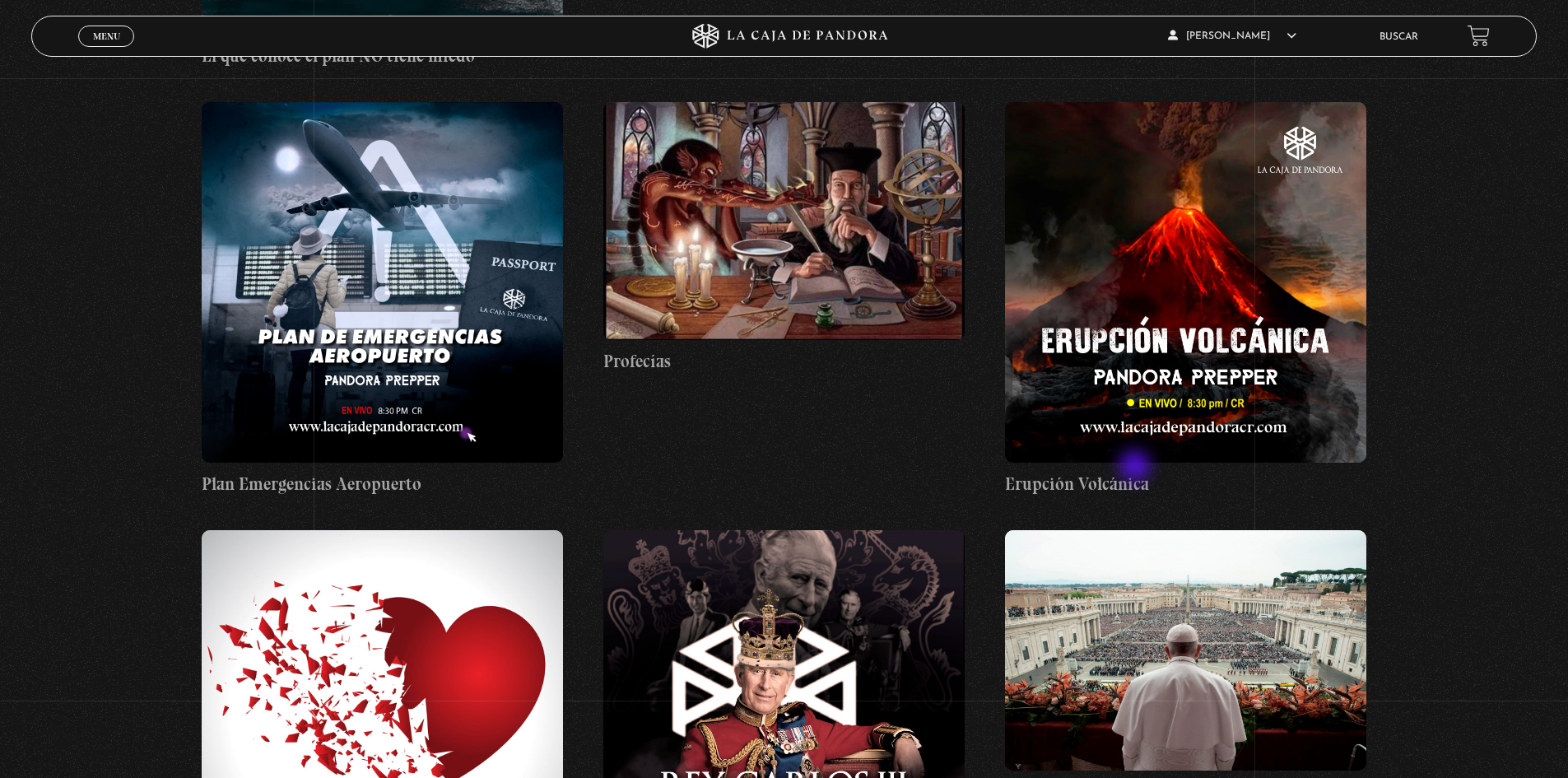
scroll to position [25182, 0]
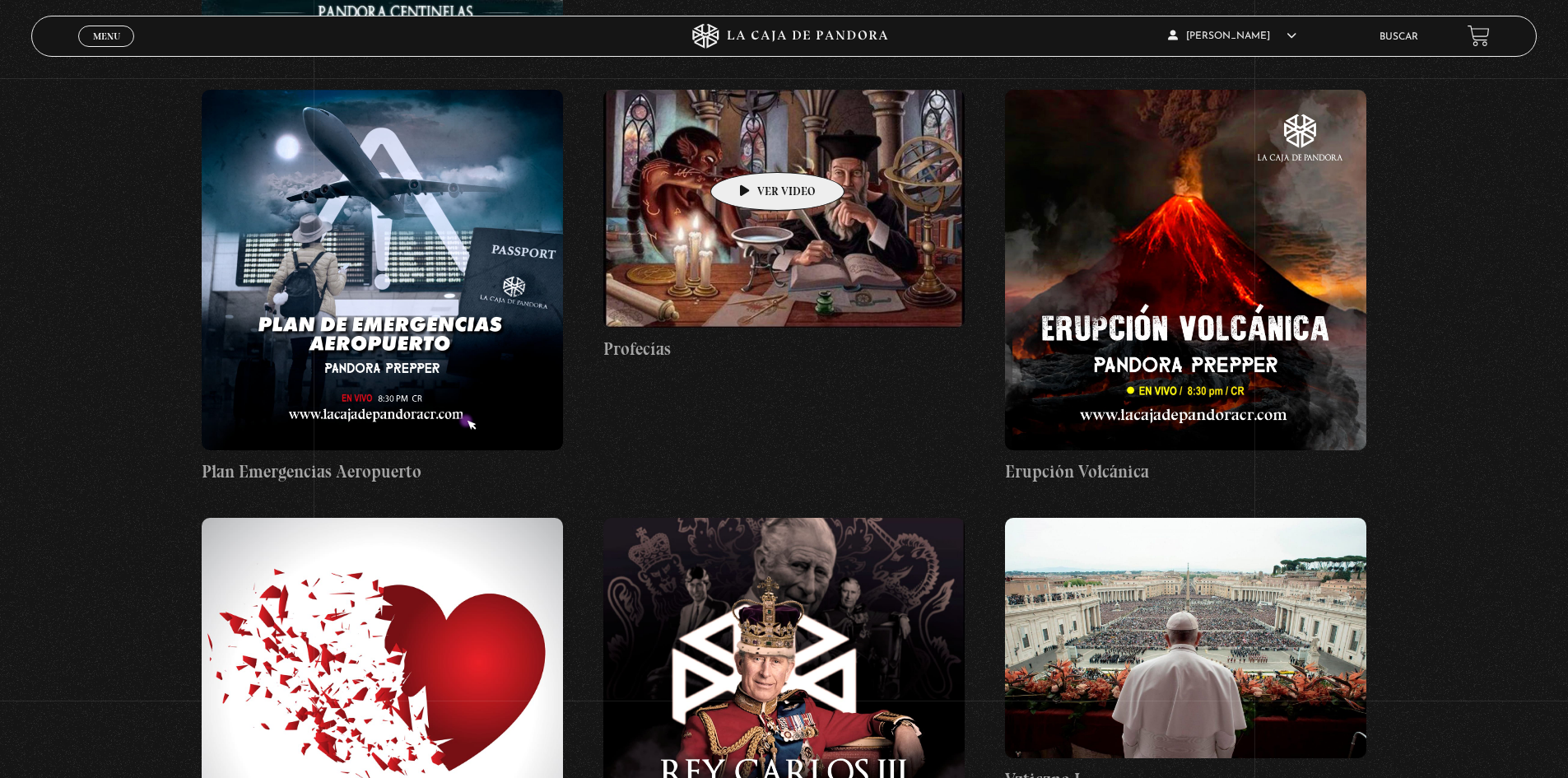
click at [755, 153] on figure at bounding box center [784, 208] width 361 height 238
